Goal: Information Seeking & Learning: Learn about a topic

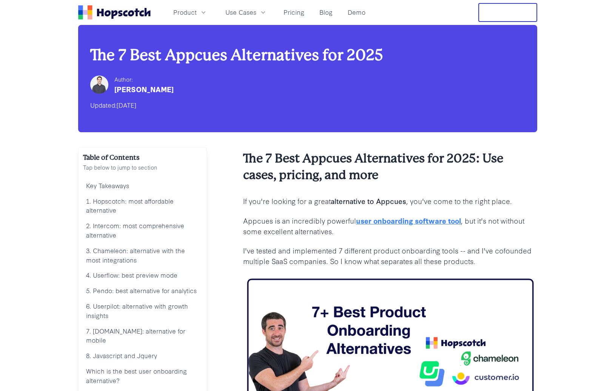
click at [120, 16] on icon "Home" at bounding box center [120, 14] width 5 height 6
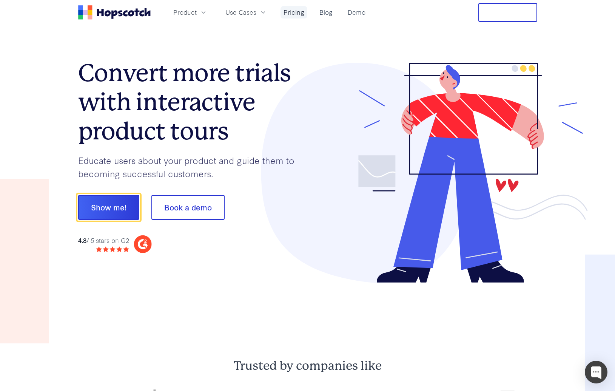
click at [291, 14] on link "Pricing" at bounding box center [294, 12] width 27 height 12
click at [206, 13] on icon "button" at bounding box center [204, 13] width 8 height 8
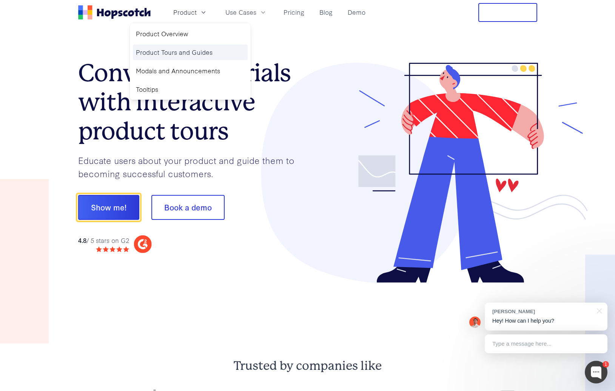
click at [181, 53] on link "Product Tours and Guides" at bounding box center [190, 52] width 115 height 15
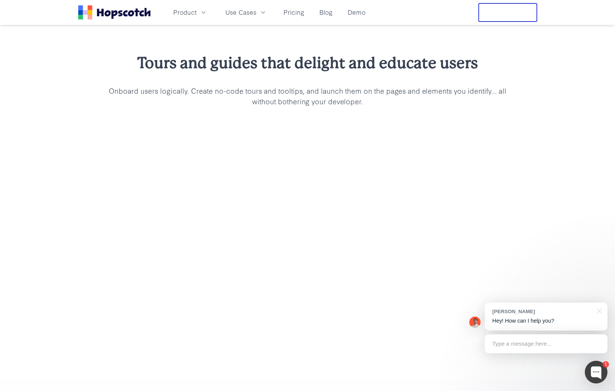
scroll to position [618, 0]
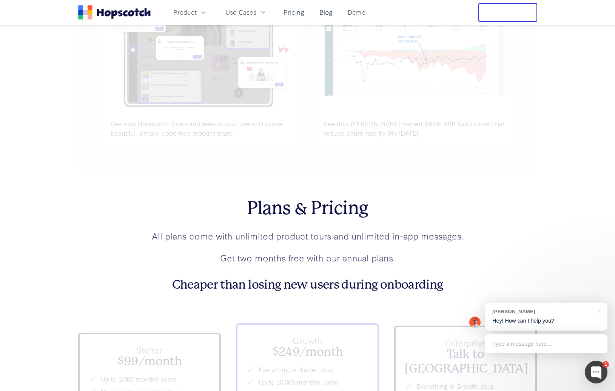
scroll to position [2600, 0]
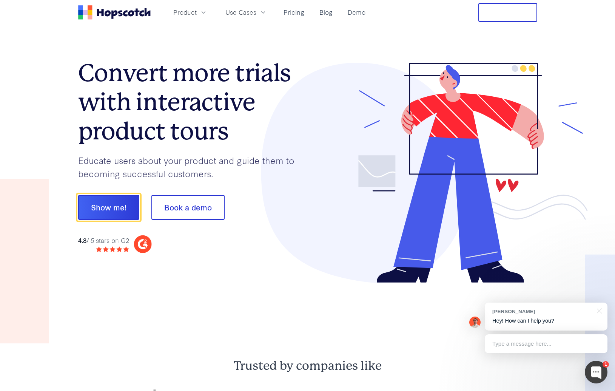
click at [158, 89] on h1 "Convert more trials with interactive product tours" at bounding box center [193, 102] width 230 height 87
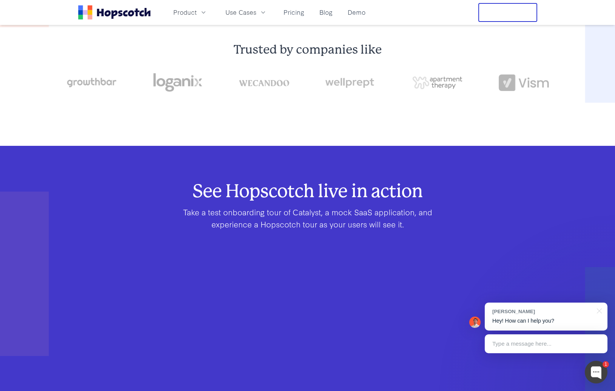
scroll to position [485, 0]
